Goal: Check status: Check status

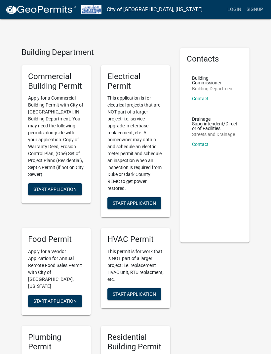
click at [236, 9] on link "Login" at bounding box center [234, 9] width 19 height 13
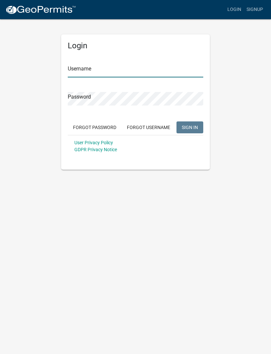
click at [115, 68] on input "Username" at bounding box center [136, 71] width 136 height 14
type input "Tpurcell"
click at [190, 127] on button "SIGN IN" at bounding box center [189, 127] width 27 height 12
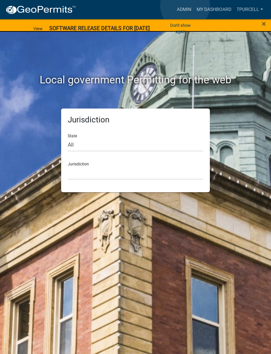
click at [185, 6] on link "Admin" at bounding box center [184, 9] width 20 height 13
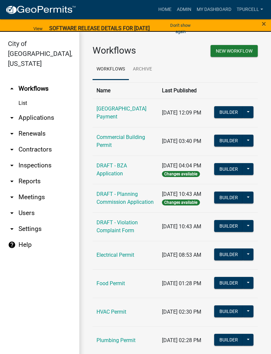
click at [184, 10] on link "Admin" at bounding box center [184, 9] width 20 height 13
click at [185, 9] on link "Admin" at bounding box center [184, 9] width 20 height 13
click at [45, 110] on link "arrow_drop_down Applications" at bounding box center [39, 118] width 79 height 16
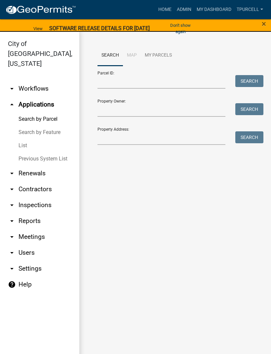
click at [25, 139] on link "List" at bounding box center [39, 145] width 79 height 13
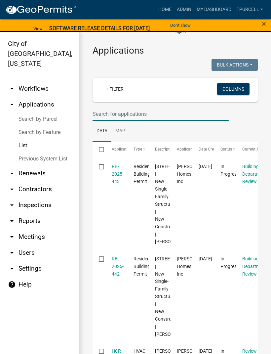
click at [119, 110] on input "text" at bounding box center [161, 114] width 136 height 14
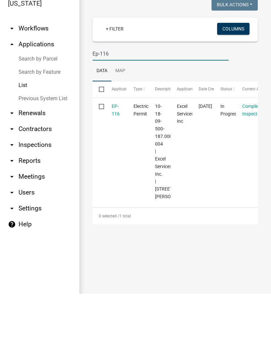
type input "Ep-116"
click at [119, 164] on link "EP-116" at bounding box center [116, 170] width 8 height 13
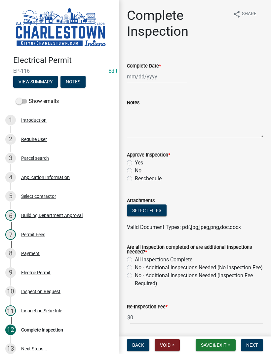
click at [41, 80] on button "View Summary" at bounding box center [35, 82] width 45 height 12
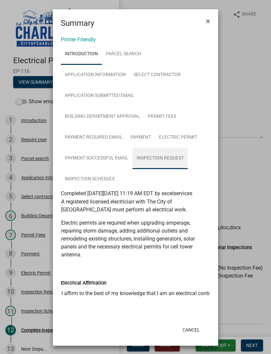
click at [166, 161] on link "Inspection Request" at bounding box center [160, 158] width 55 height 21
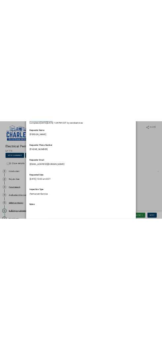
scroll to position [93, 0]
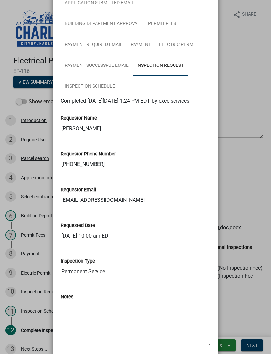
click at [252, 183] on ngb-modal-window "Summary × Printer Friendly Introduction Parcel search Application Information S…" at bounding box center [135, 177] width 271 height 354
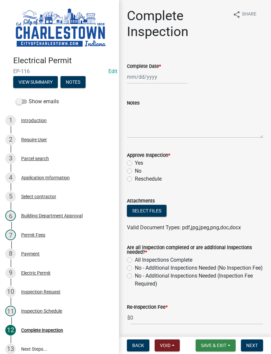
click at [214, 344] on span "Save & Exit" at bounding box center [213, 344] width 25 height 5
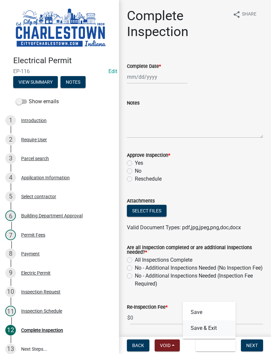
click at [209, 330] on button "Save & Exit" at bounding box center [209, 328] width 53 height 16
